Goal: Information Seeking & Learning: Learn about a topic

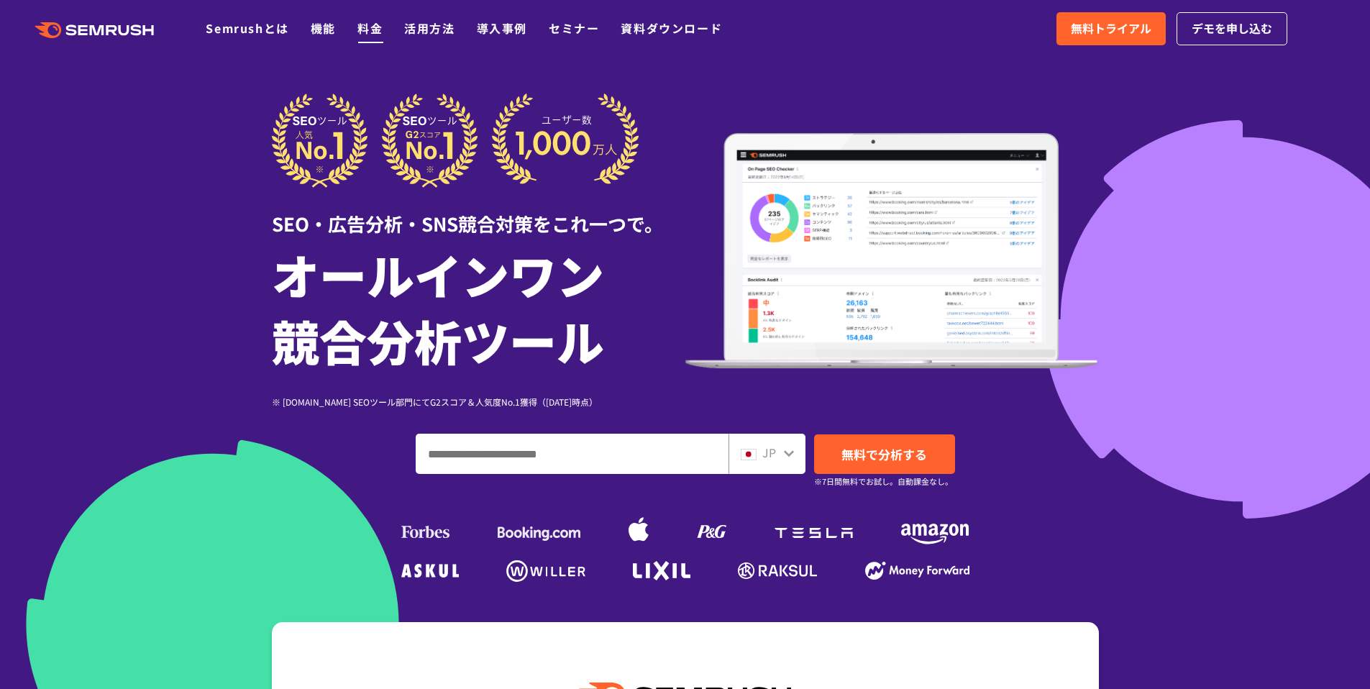
click at [378, 33] on link "料金" at bounding box center [370, 27] width 25 height 17
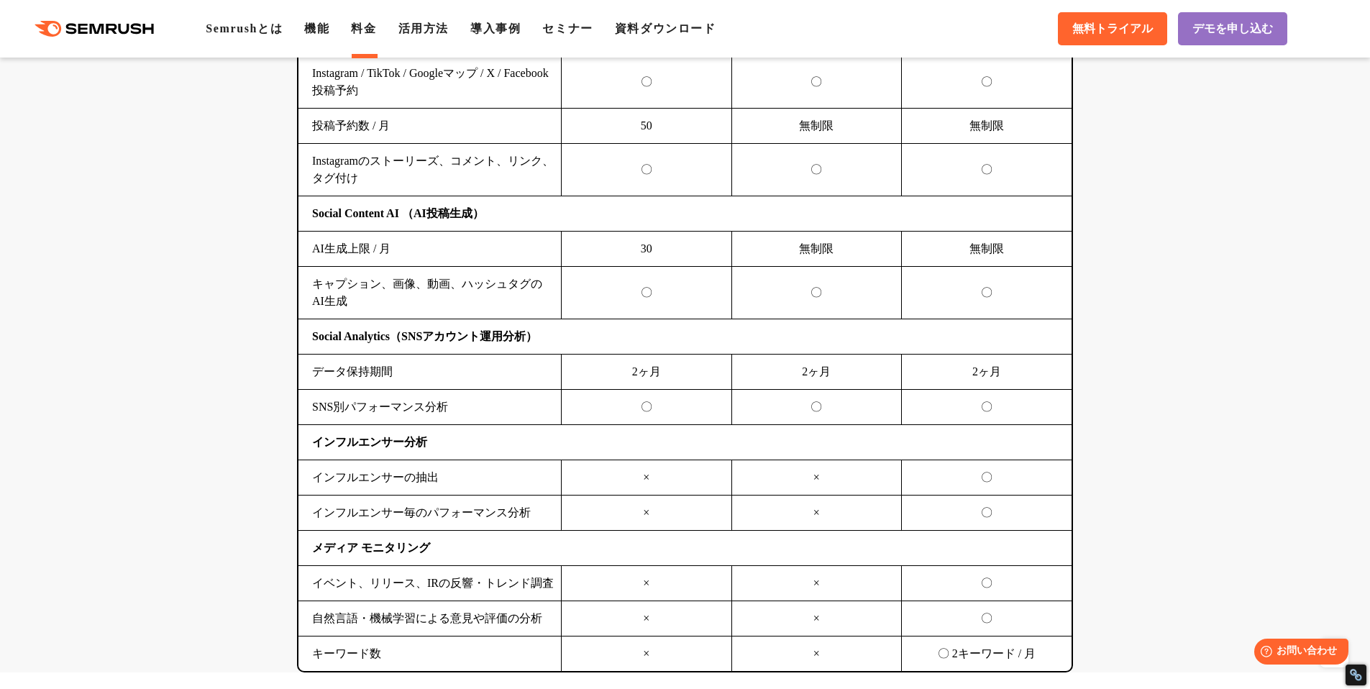
scroll to position [4057, 0]
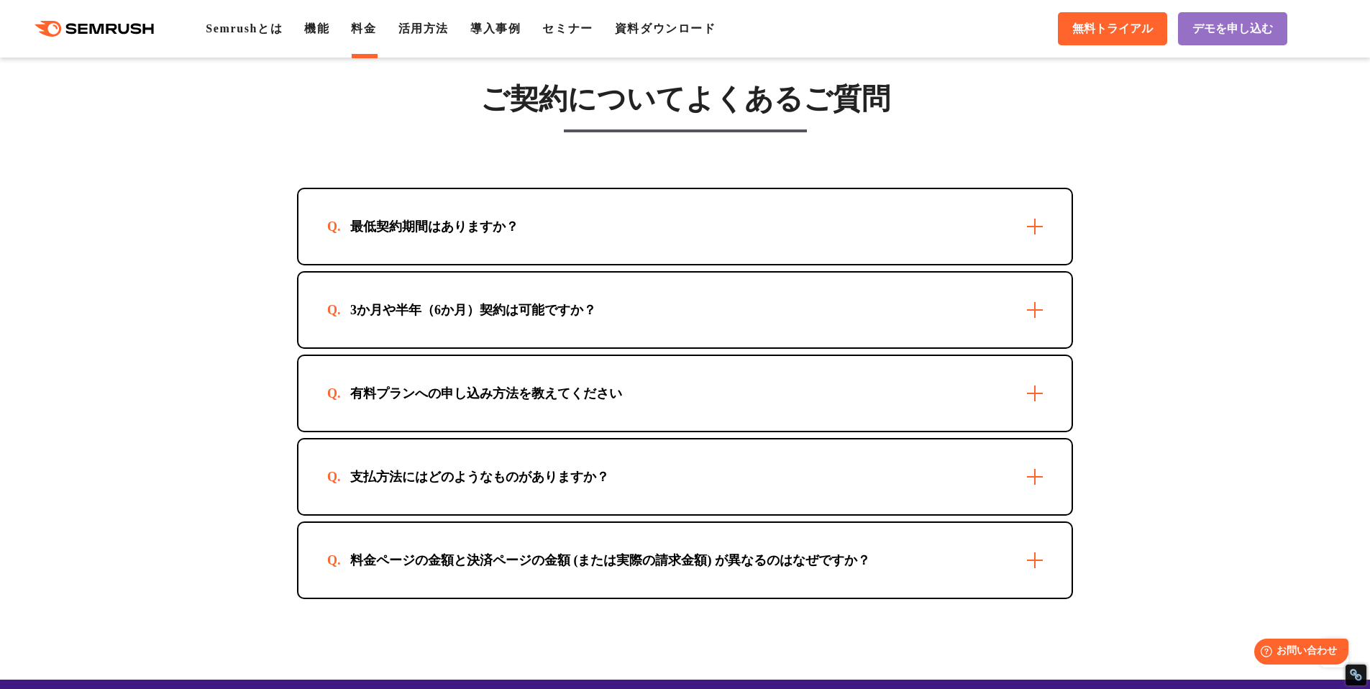
click at [622, 230] on div "最低契約期間はありますか？" at bounding box center [685, 226] width 773 height 75
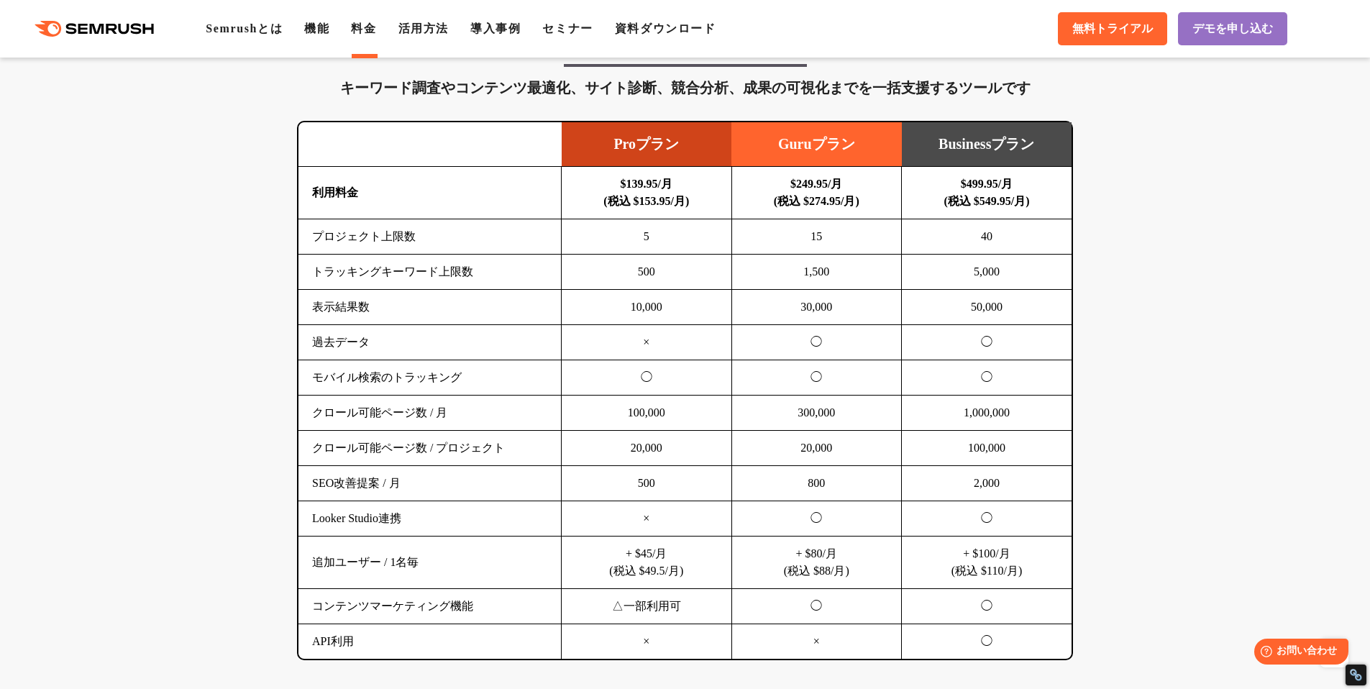
scroll to position [904, 0]
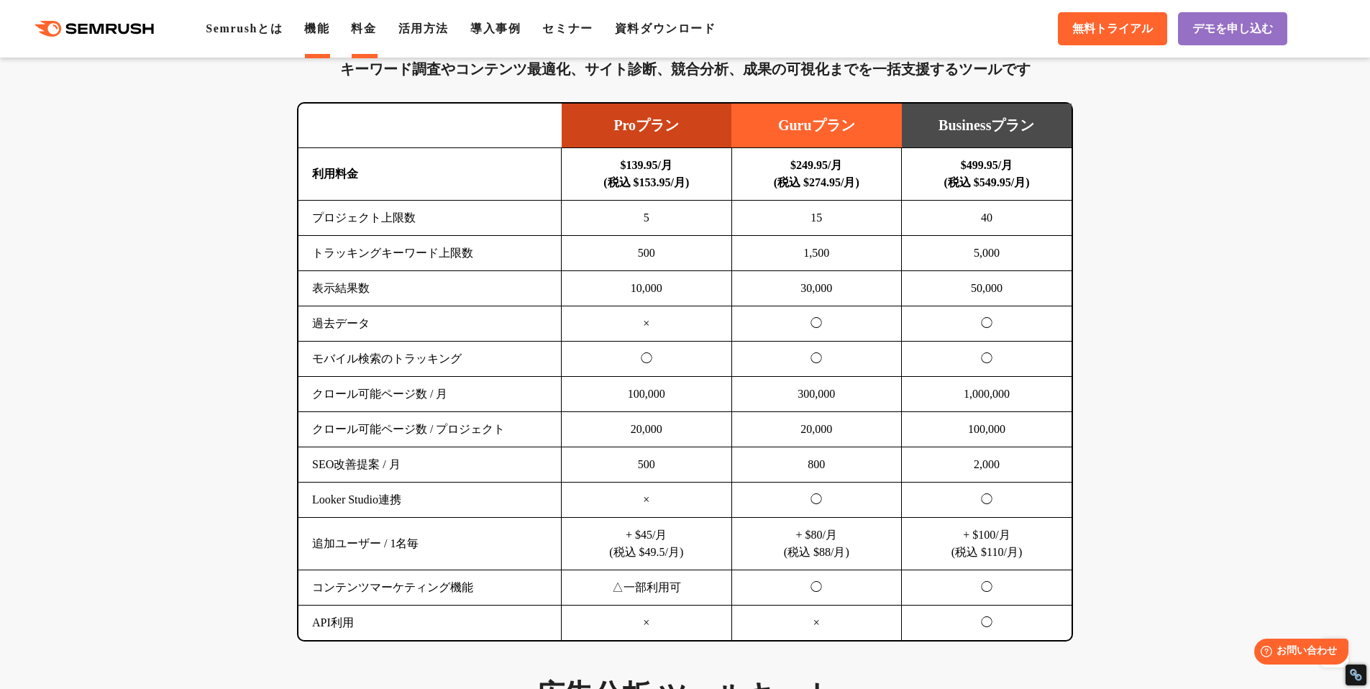
click at [319, 29] on link "機能" at bounding box center [316, 28] width 25 height 12
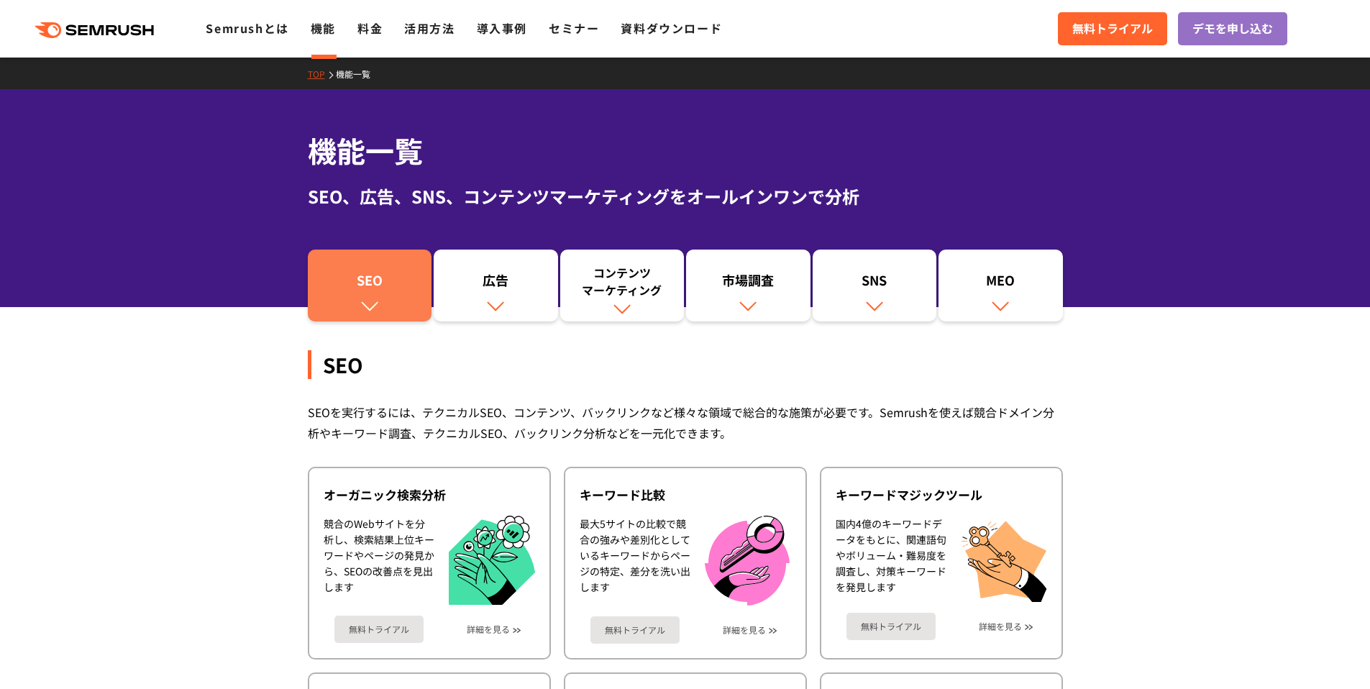
click at [355, 314] on link "SEO" at bounding box center [370, 286] width 124 height 72
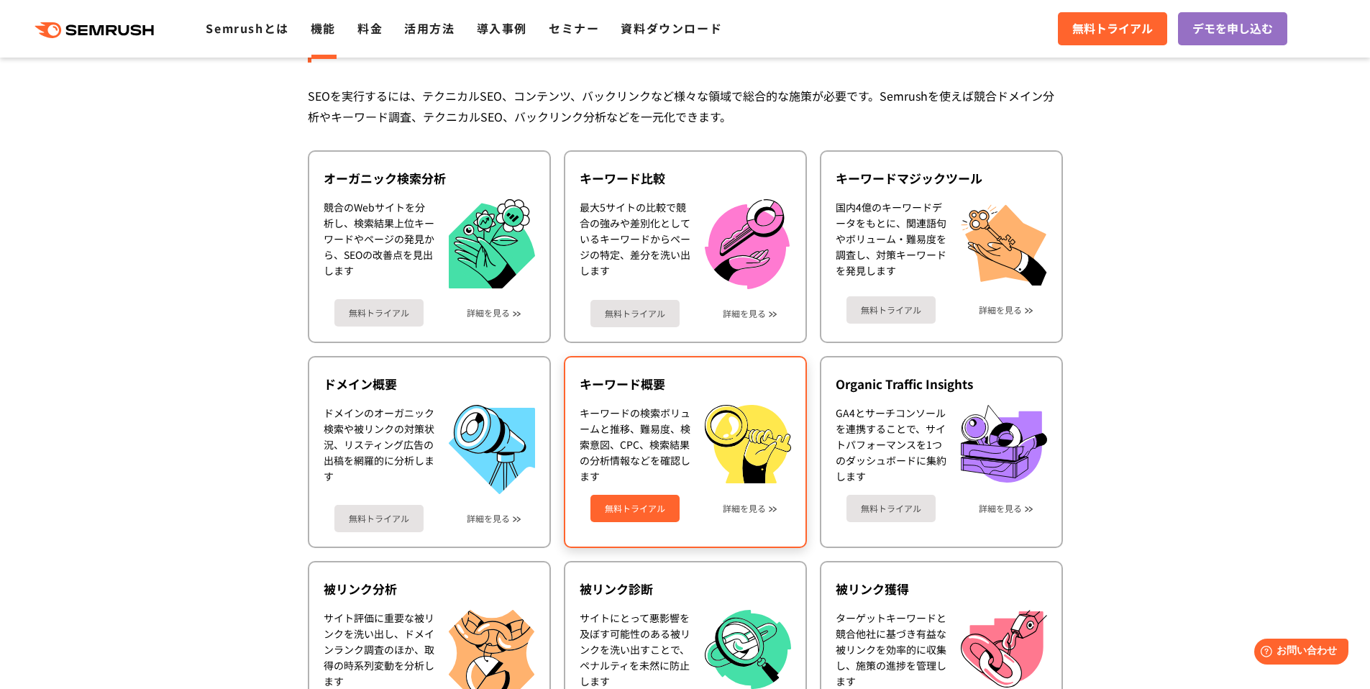
scroll to position [545, 0]
